Goal: Task Accomplishment & Management: Manage account settings

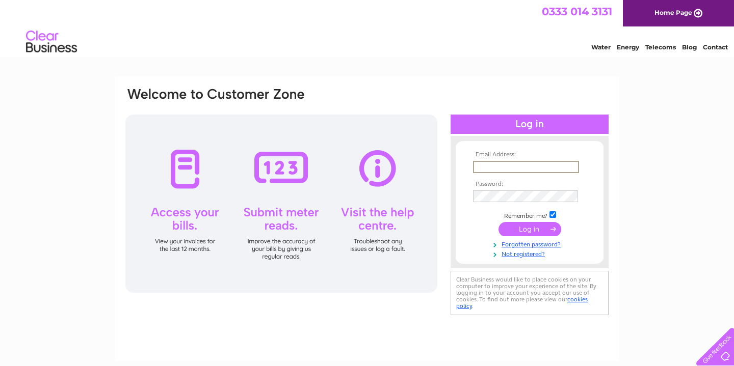
type input "beth@filmhawk.net"
click at [530, 228] on input "submit" at bounding box center [529, 229] width 63 height 14
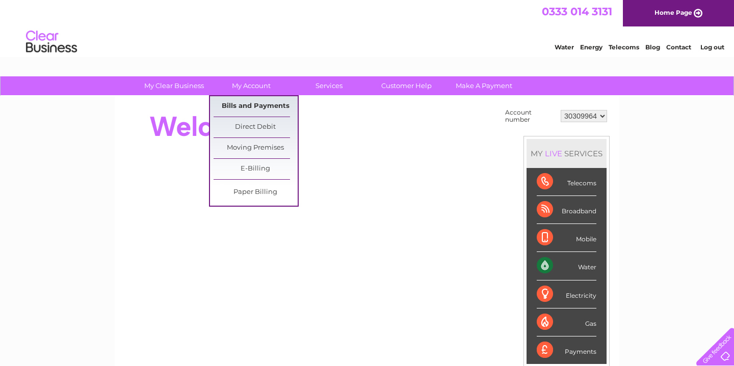
click at [258, 107] on link "Bills and Payments" at bounding box center [256, 106] width 84 height 20
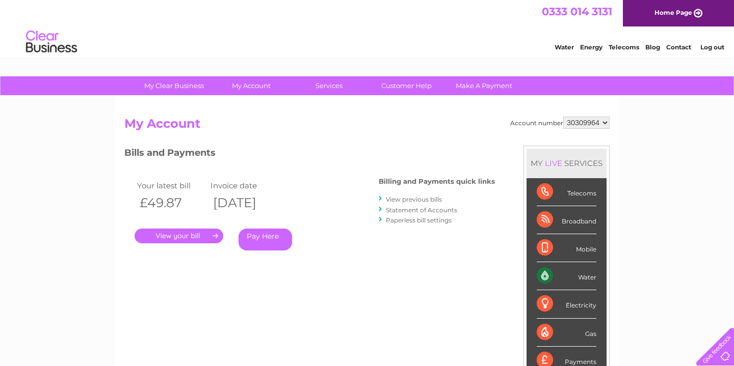
click at [209, 234] on link "." at bounding box center [179, 236] width 89 height 15
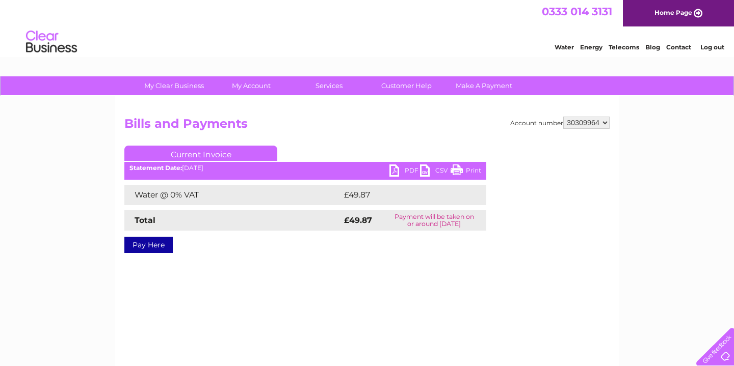
click at [401, 175] on link "PDF" at bounding box center [404, 172] width 31 height 15
